Goal: Book appointment/travel/reservation

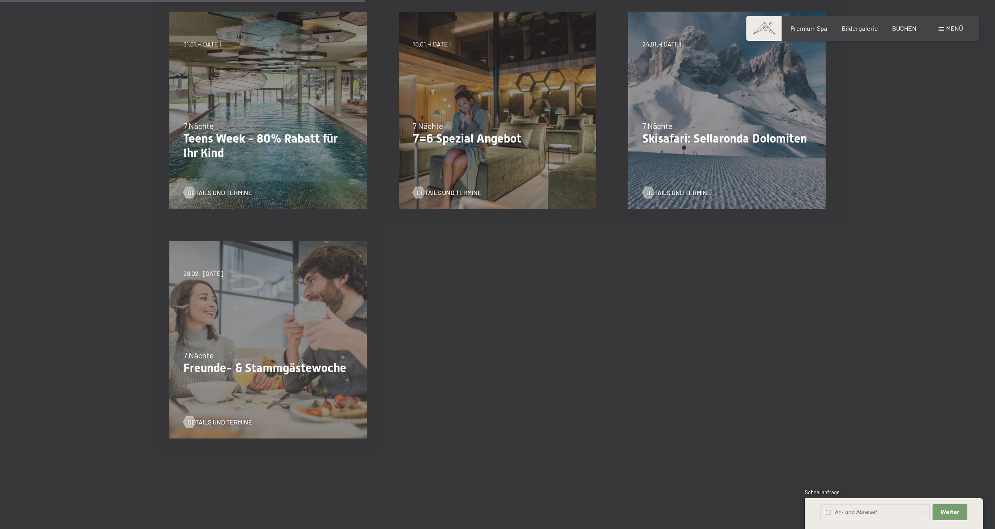
scroll to position [280, 0]
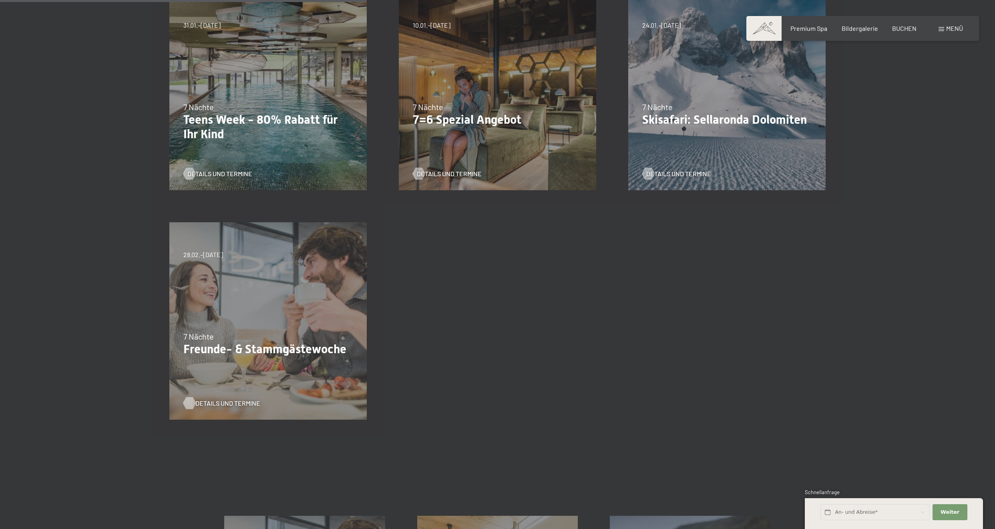
click at [227, 403] on span "Details und Termine" at bounding box center [227, 403] width 65 height 9
click at [436, 251] on div "27.09.–[DATE] 10.01.–[DATE] 31.01.–[DATE] 07.03.–[DATE] 23.05.–[DATE] 27.06.–[D…" at bounding box center [497, 206] width 689 height 459
drag, startPoint x: 643, startPoint y: 26, endPoint x: 691, endPoint y: 30, distance: 48.6
click at [681, 28] on span "24.01.–[DATE]" at bounding box center [661, 25] width 39 height 9
copy span "24.01.–[DATE]"
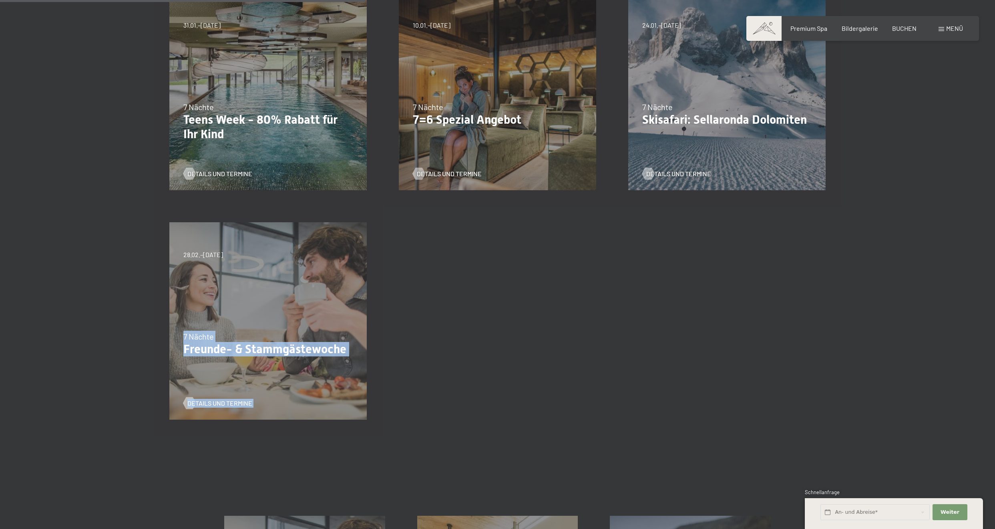
drag, startPoint x: 182, startPoint y: 255, endPoint x: 225, endPoint y: 261, distance: 43.8
click at [219, 254] on div "28.02.–[DATE] 7 Nächte Freunde- & Stammgästewoche Details und Termine" at bounding box center [267, 320] width 229 height 229
click at [249, 273] on div "28.02.–[DATE] 7 Nächte Freunde- & Stammgästewoche Details und Termine" at bounding box center [267, 320] width 229 height 229
click at [237, 256] on div "28.02.–[DATE] 7 Nächte Freunde- & Stammgästewoche Details und Termine" at bounding box center [267, 320] width 229 height 229
drag, startPoint x: 234, startPoint y: 255, endPoint x: 184, endPoint y: 256, distance: 50.4
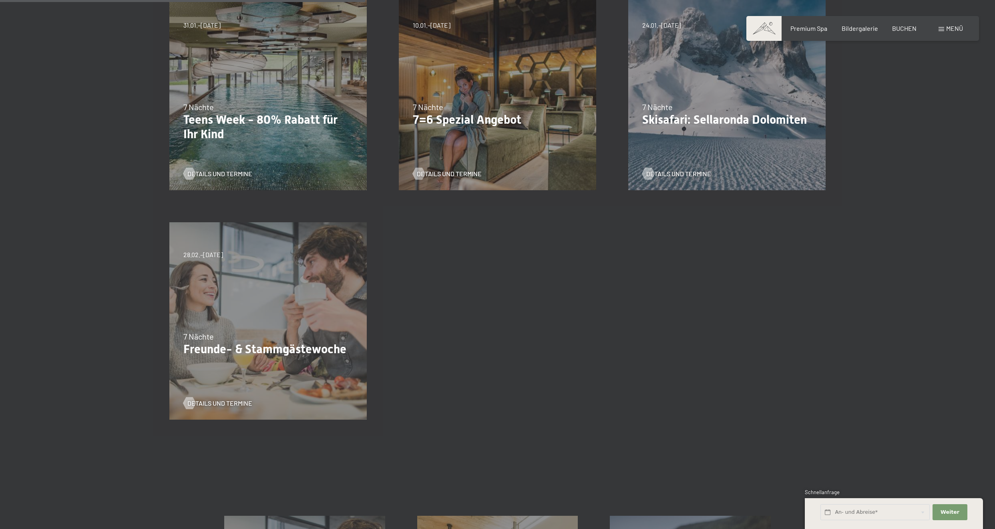
click at [184, 256] on span "28.02.–[DATE]" at bounding box center [203, 254] width 40 height 9
copy span "28.02.–[DATE]"
